Goal: Find specific page/section: Find specific page/section

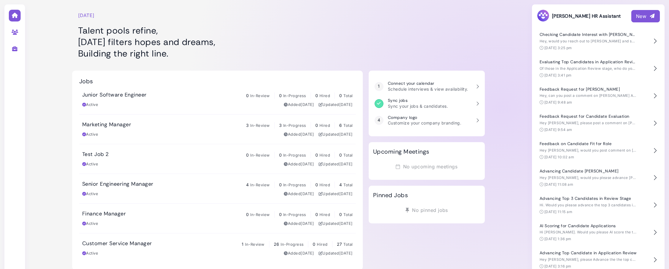
click at [125, 183] on h3 "Senior Engineering Manager" at bounding box center [117, 184] width 71 height 6
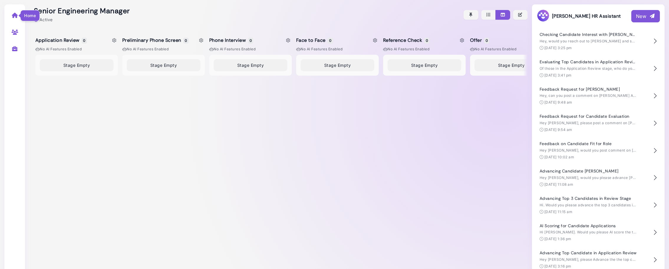
click at [13, 16] on icon at bounding box center [14, 15] width 7 height 5
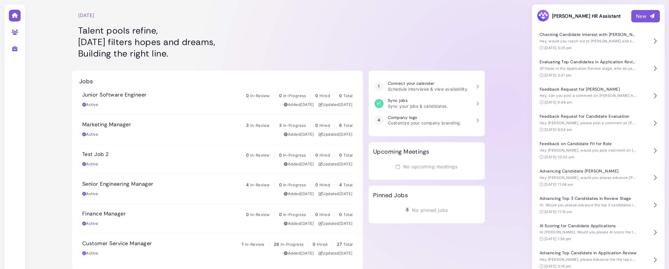
click at [311, 44] on h1 "Talent pools refine, [DATE] filters hopes and dreams, Building the right line." at bounding box center [217, 42] width 279 height 34
